Goal: Entertainment & Leisure: Consume media (video, audio)

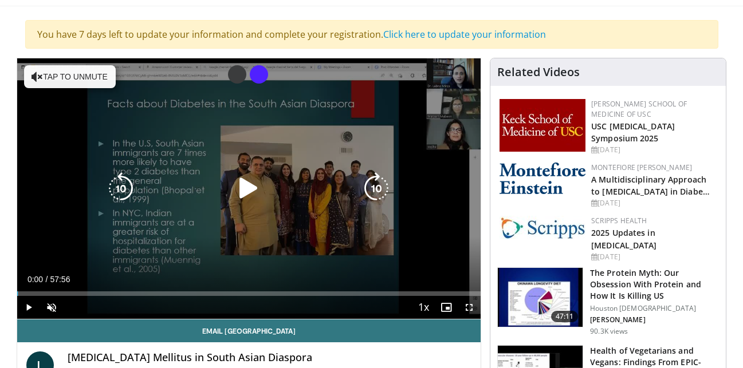
click at [249, 190] on icon "Video Player" at bounding box center [248, 188] width 32 height 32
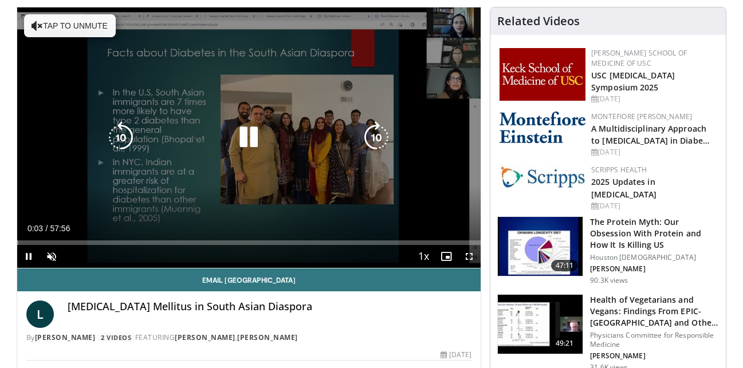
scroll to position [147, 0]
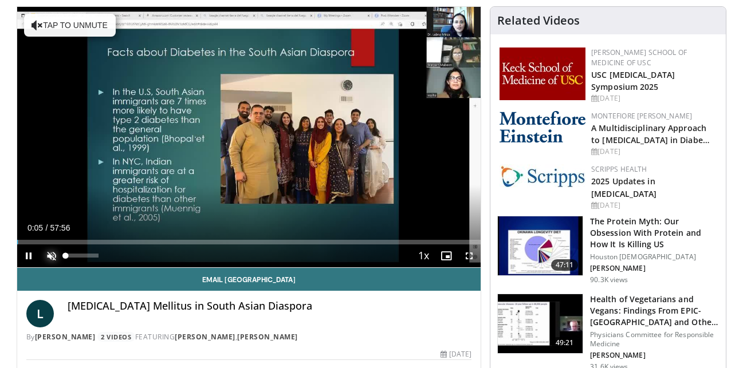
click at [53, 254] on span "Video Player" at bounding box center [51, 256] width 23 height 23
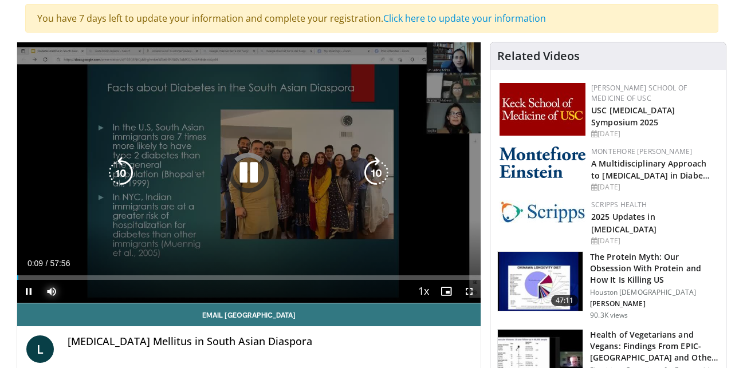
scroll to position [111, 0]
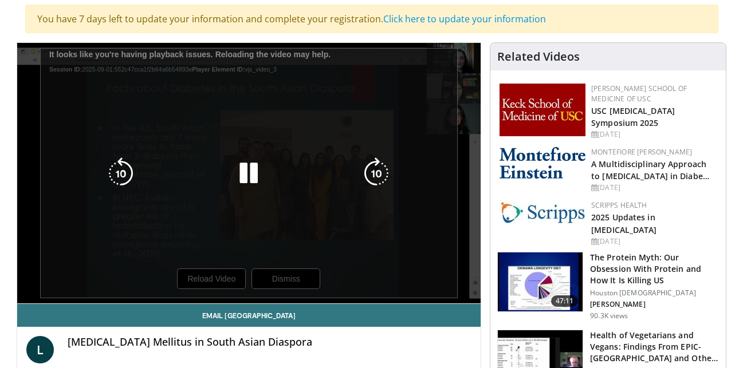
click at [257, 175] on icon "Video Player" at bounding box center [248, 173] width 32 height 32
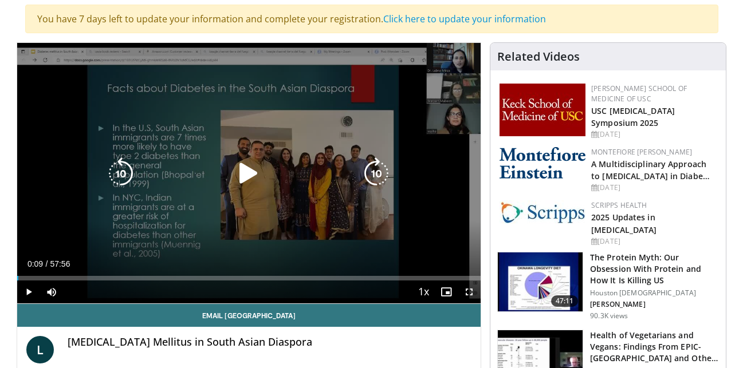
click at [257, 175] on icon "Video Player" at bounding box center [248, 173] width 32 height 32
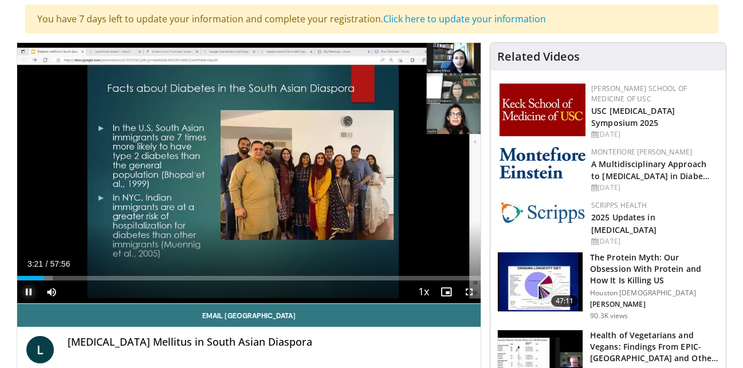
click at [26, 290] on span "Video Player" at bounding box center [28, 292] width 23 height 23
click at [29, 291] on span "Video Player" at bounding box center [28, 292] width 23 height 23
click at [27, 290] on span "Video Player" at bounding box center [28, 292] width 23 height 23
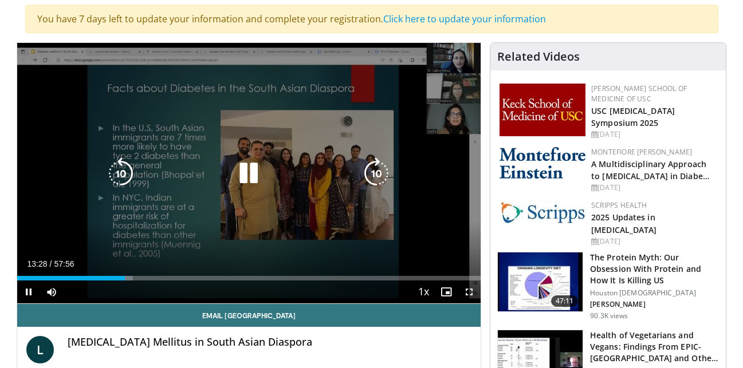
click at [250, 175] on icon "Video Player" at bounding box center [248, 173] width 32 height 32
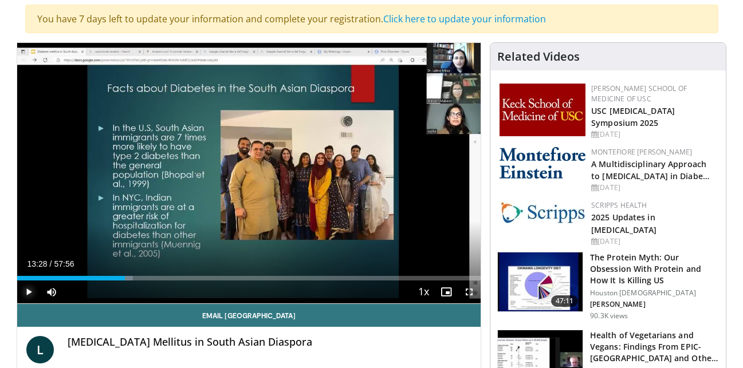
click at [30, 290] on span "Video Player" at bounding box center [28, 292] width 23 height 23
click at [29, 295] on span "Video Player" at bounding box center [28, 292] width 23 height 23
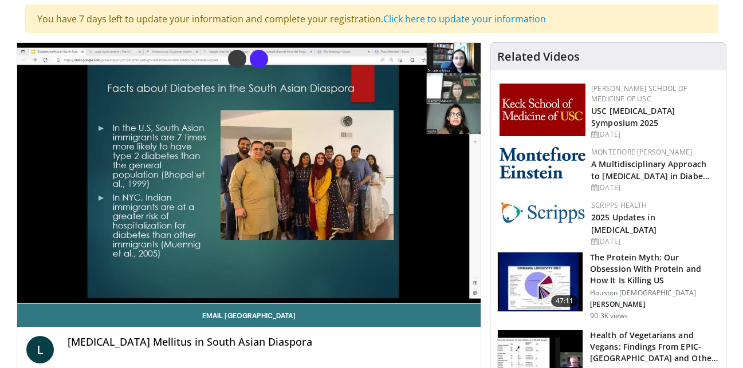
click at [29, 295] on div "10 seconds Tap to unmute" at bounding box center [249, 173] width 464 height 261
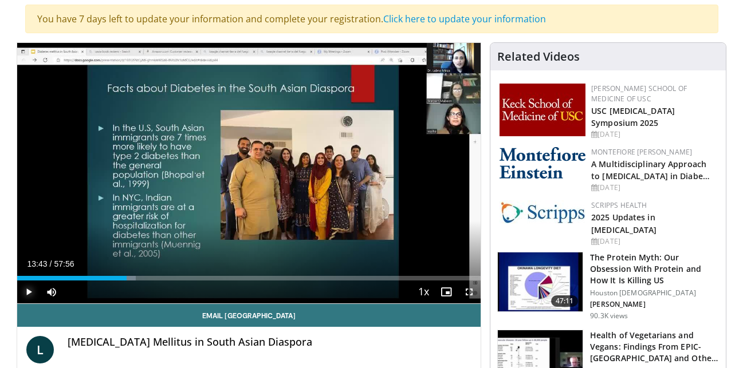
click at [29, 295] on span "Video Player" at bounding box center [28, 292] width 23 height 23
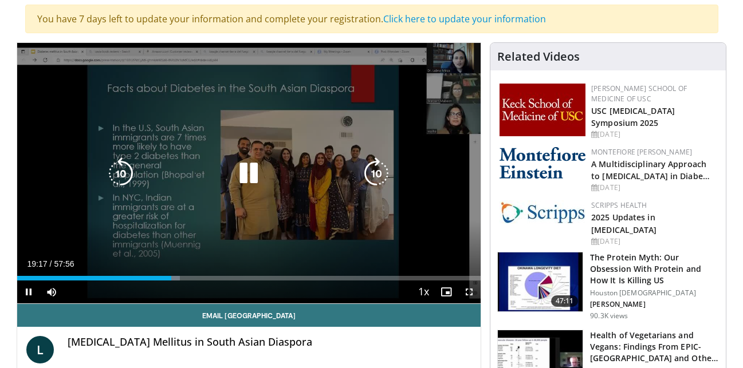
click at [154, 155] on div "10 seconds Tap to unmute" at bounding box center [249, 173] width 464 height 261
click at [242, 170] on icon "Video Player" at bounding box center [248, 173] width 32 height 32
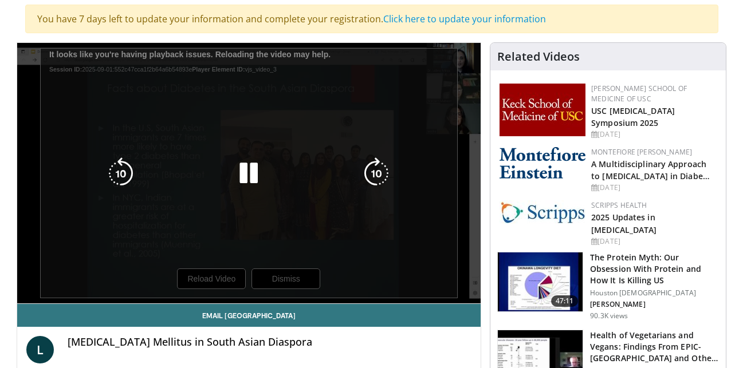
click at [218, 282] on div "10 seconds Tap to unmute" at bounding box center [249, 173] width 464 height 261
click at [247, 171] on icon "Video Player" at bounding box center [248, 173] width 32 height 32
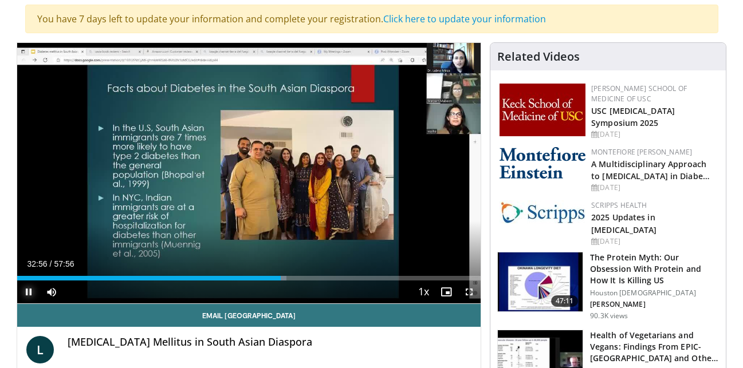
click at [27, 296] on span "Video Player" at bounding box center [28, 292] width 23 height 23
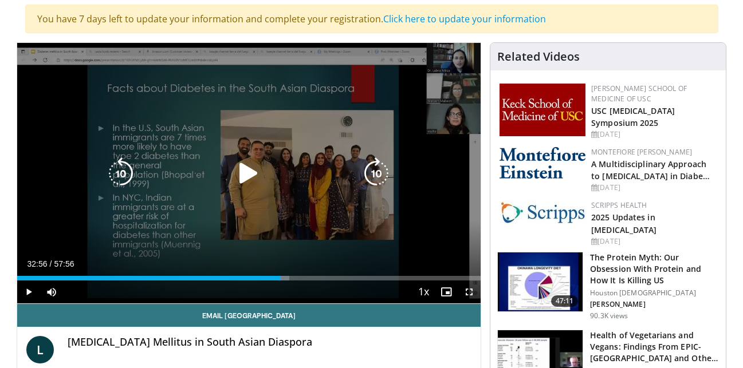
click at [73, 94] on div "10 seconds Tap to unmute" at bounding box center [249, 173] width 464 height 261
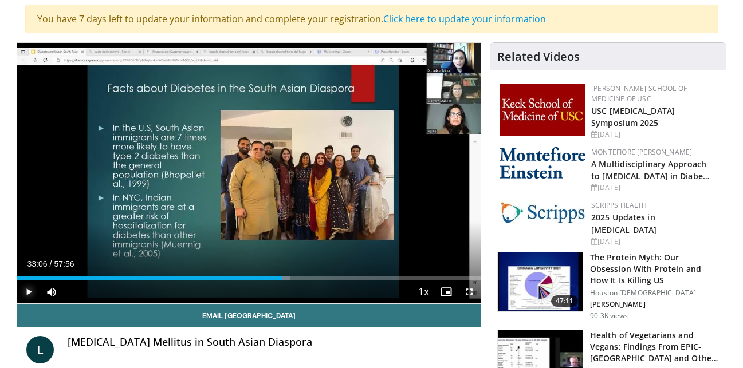
click at [30, 291] on span "Video Player" at bounding box center [28, 292] width 23 height 23
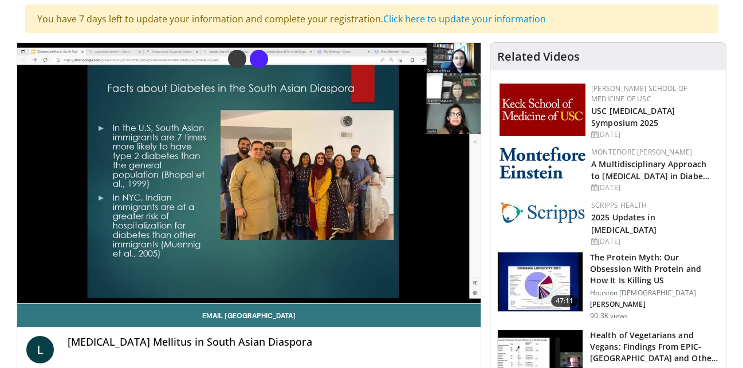
click at [30, 291] on video-js "**********" at bounding box center [249, 173] width 464 height 261
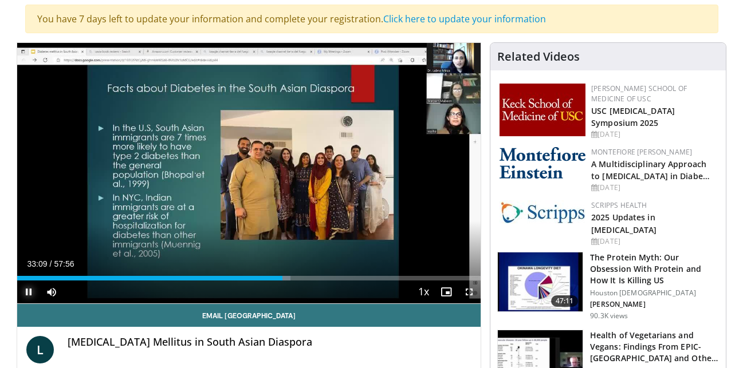
click at [27, 295] on span "Video Player" at bounding box center [28, 292] width 23 height 23
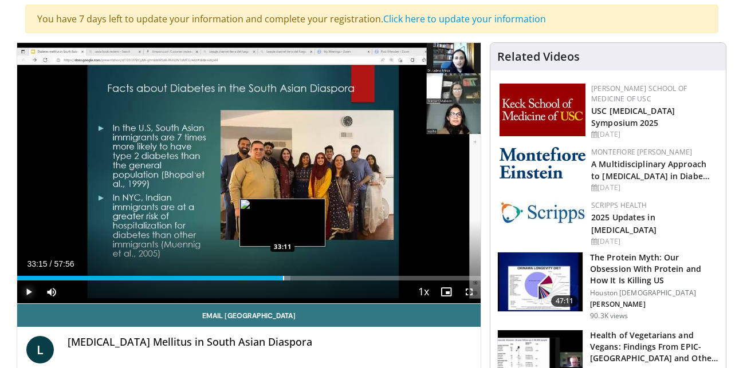
click at [283, 278] on div "Progress Bar" at bounding box center [283, 278] width 1 height 5
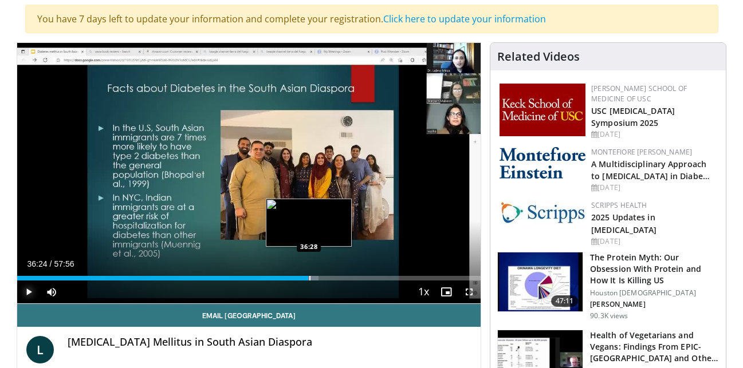
click at [309, 277] on div "Progress Bar" at bounding box center [309, 278] width 1 height 5
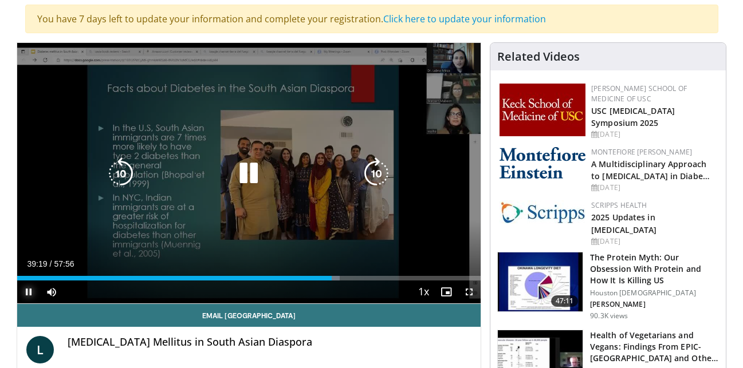
click at [17, 281] on button "Pause" at bounding box center [28, 292] width 23 height 23
click at [247, 176] on icon "Video Player" at bounding box center [248, 173] width 32 height 32
click at [246, 173] on icon "Video Player" at bounding box center [248, 173] width 32 height 32
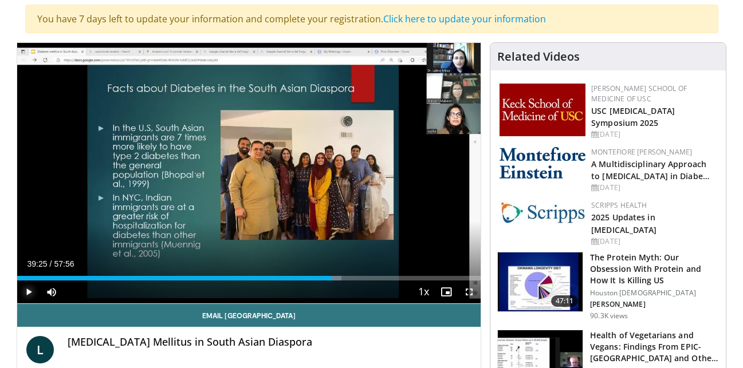
click at [27, 294] on span "Video Player" at bounding box center [28, 292] width 23 height 23
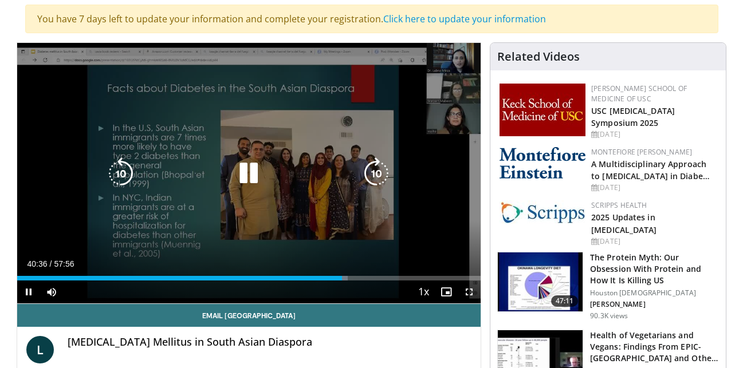
click at [257, 172] on icon "Video Player" at bounding box center [248, 173] width 32 height 32
click at [250, 172] on icon "Video Player" at bounding box center [248, 173] width 32 height 32
click at [243, 171] on icon "Video Player" at bounding box center [248, 173] width 32 height 32
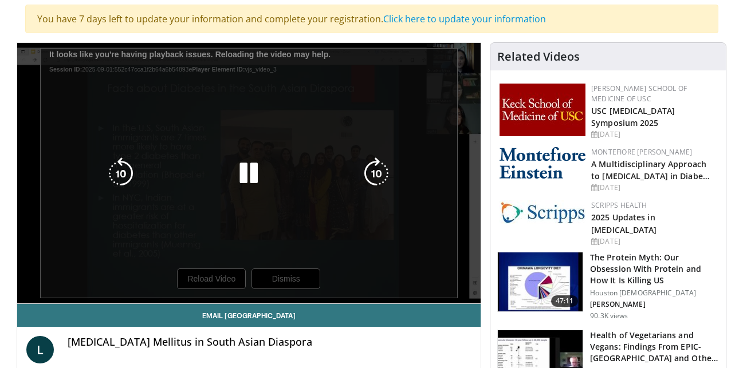
click at [246, 167] on icon "Video Player" at bounding box center [248, 173] width 32 height 32
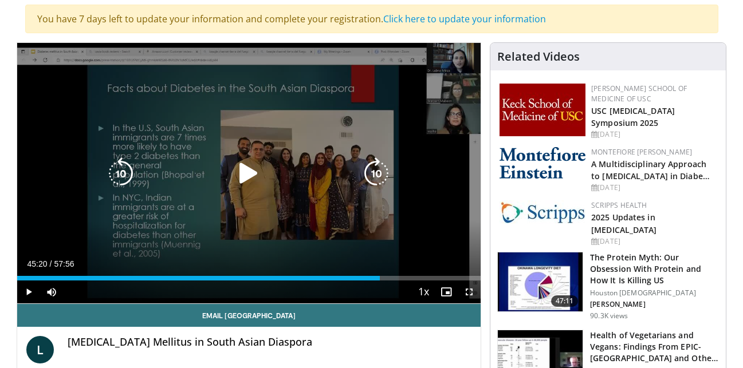
click at [246, 167] on icon "Video Player" at bounding box center [248, 173] width 32 height 32
